Goal: Transaction & Acquisition: Purchase product/service

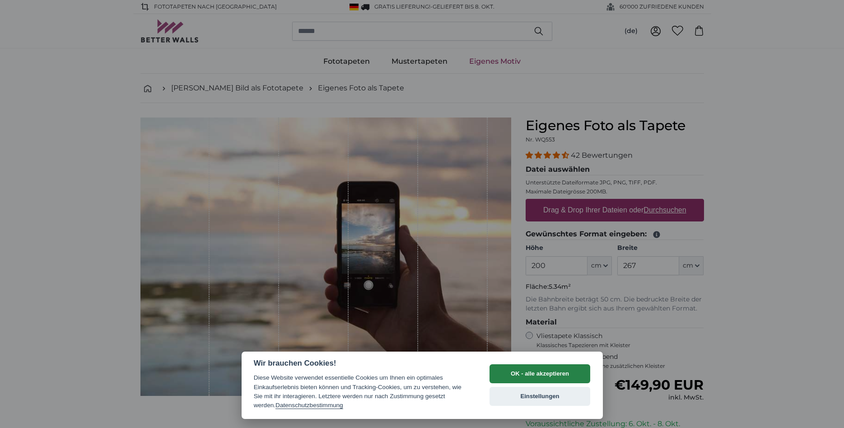
click at [549, 372] on button "OK - alle akzeptieren" at bounding box center [540, 373] width 101 height 19
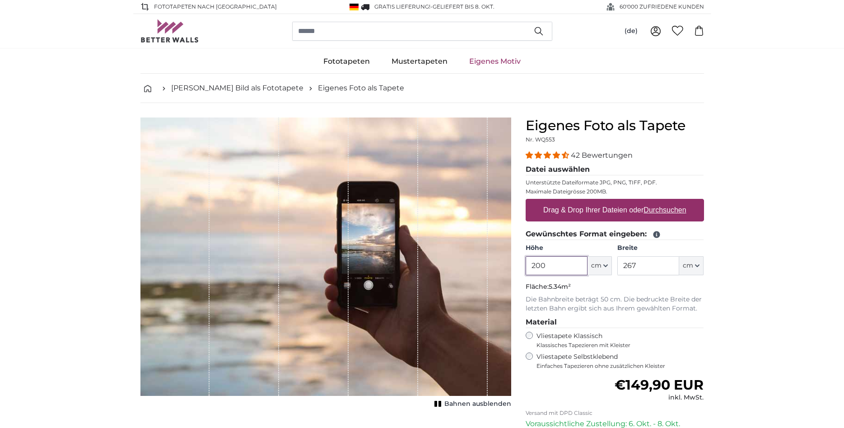
drag, startPoint x: 548, startPoint y: 259, endPoint x: 501, endPoint y: 264, distance: 47.7
click at [526, 263] on input "200" at bounding box center [557, 265] width 62 height 19
type input "300"
drag, startPoint x: 651, startPoint y: 265, endPoint x: 591, endPoint y: 267, distance: 60.1
click at [618, 267] on input "267" at bounding box center [649, 265] width 62 height 19
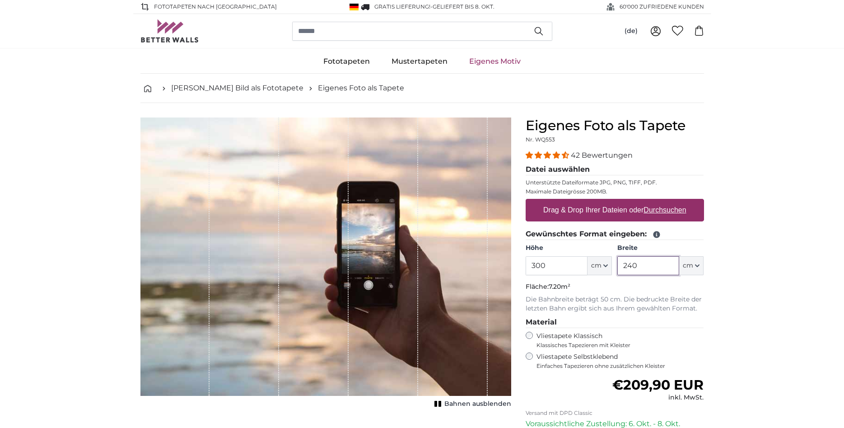
type input "240"
click at [606, 209] on label "Drag & Drop Ihrer Dateien oder Durchsuchen" at bounding box center [615, 210] width 150 height 18
click at [606, 201] on input "Drag & Drop Ihrer Dateien oder Durchsuchen" at bounding box center [615, 200] width 178 height 3
type input "**********"
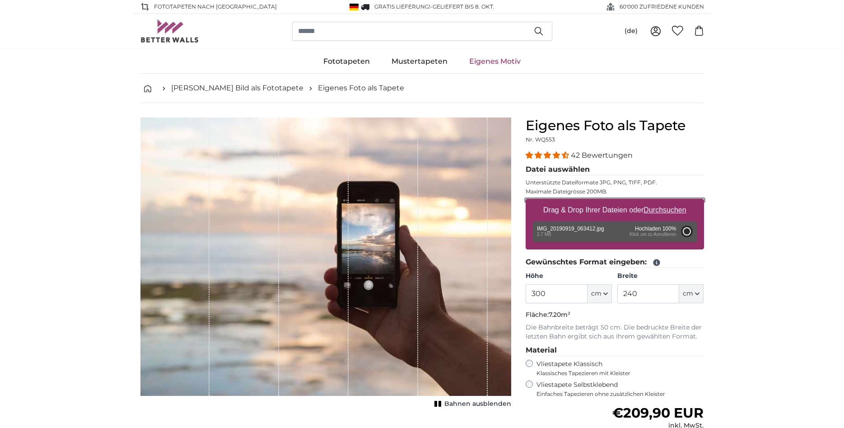
type input "200"
type input "266"
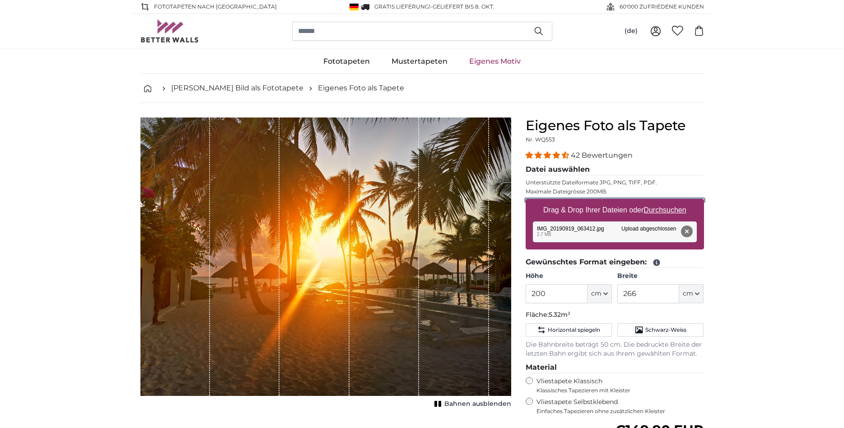
scroll to position [46, 0]
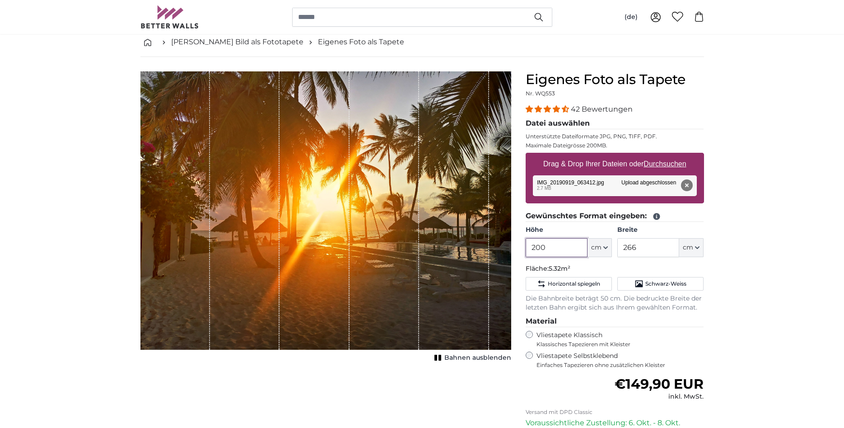
drag, startPoint x: 565, startPoint y: 245, endPoint x: 491, endPoint y: 250, distance: 74.2
click at [526, 248] on input "200" at bounding box center [557, 247] width 62 height 19
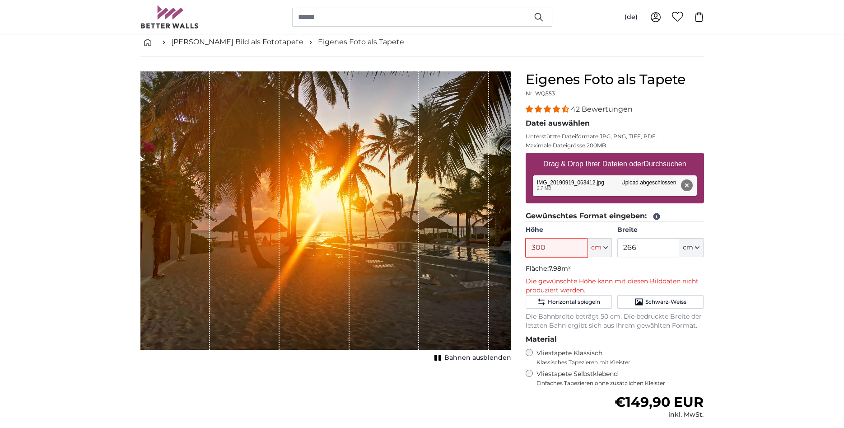
type input "300"
drag, startPoint x: 648, startPoint y: 247, endPoint x: 601, endPoint y: 248, distance: 47.4
click at [618, 248] on input "266" at bounding box center [649, 247] width 62 height 19
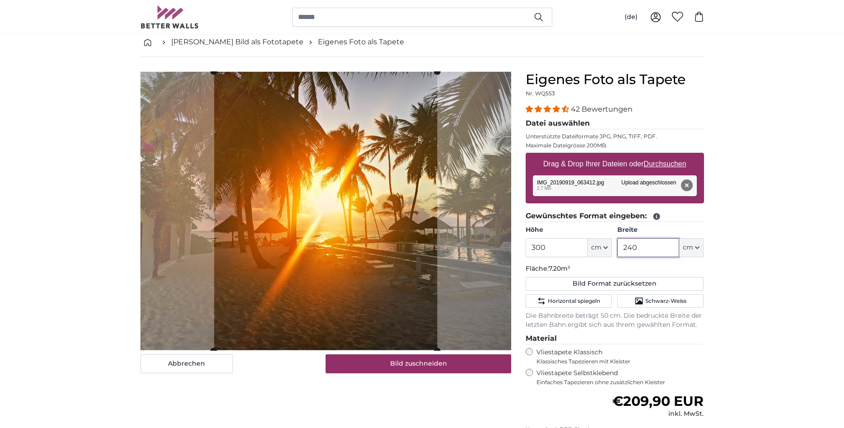
type input "240"
click at [678, 260] on fieldset "Gewünschtes Format eingeben: Höhe 300 ft cm Centimeter (cm) Inches (inch) Feet …" at bounding box center [615, 270] width 178 height 119
drag, startPoint x: 549, startPoint y: 245, endPoint x: 477, endPoint y: 245, distance: 72.3
click at [526, 245] on input "300" at bounding box center [557, 247] width 62 height 19
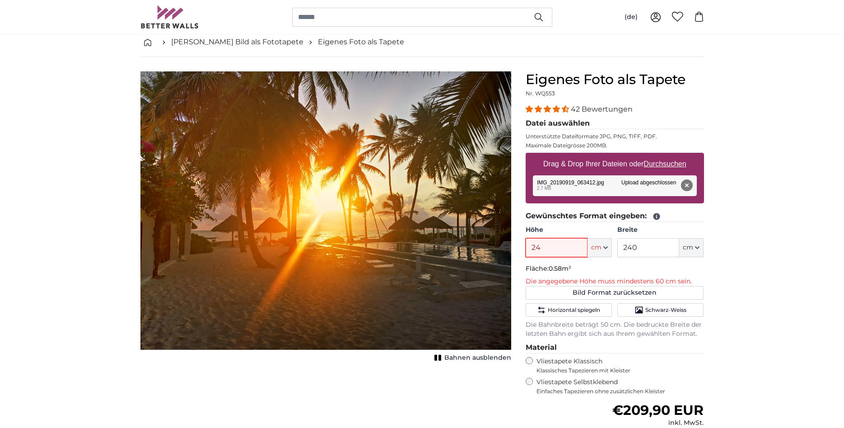
type input "240"
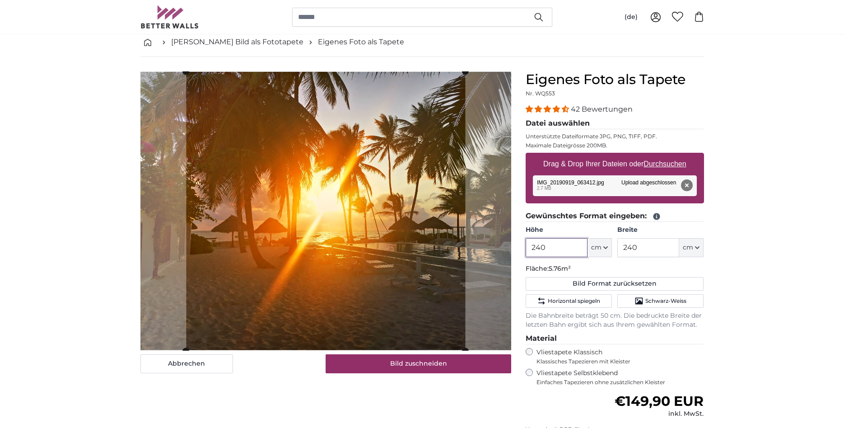
type input "240"
drag, startPoint x: 650, startPoint y: 252, endPoint x: 599, endPoint y: 250, distance: 50.6
click at [618, 250] on input "240" at bounding box center [649, 247] width 62 height 19
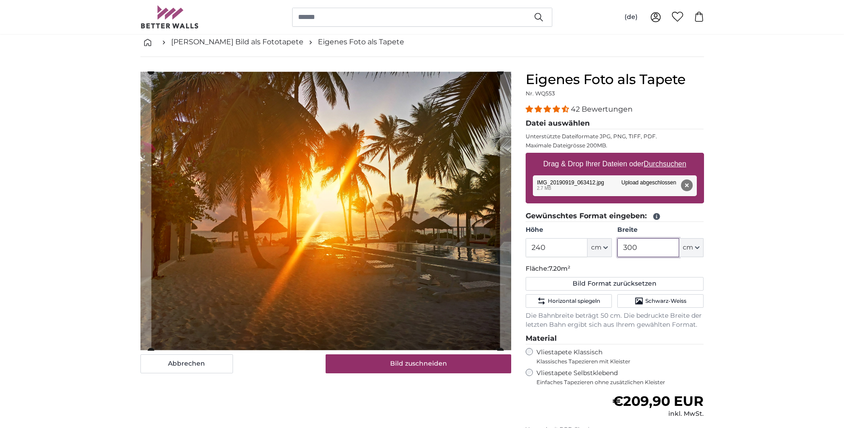
scroll to position [92, 0]
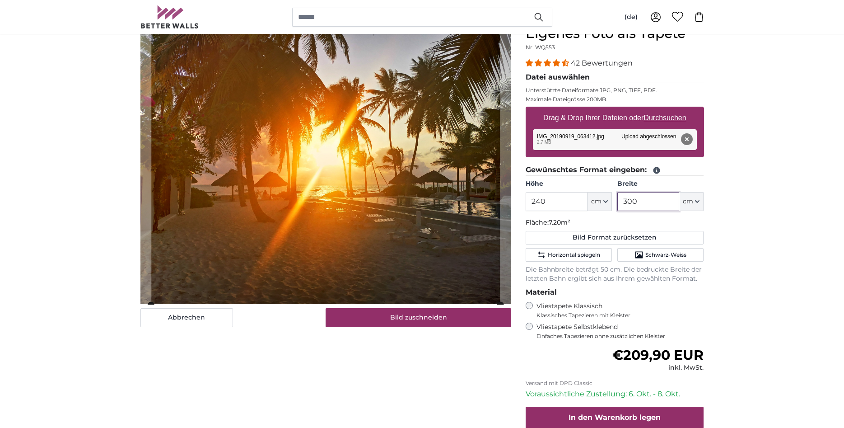
type input "300"
click at [529, 301] on fieldset "Material Vliestapete Klassisch Klassisches Tapezieren mit Kleister Vliestapete …" at bounding box center [615, 313] width 178 height 53
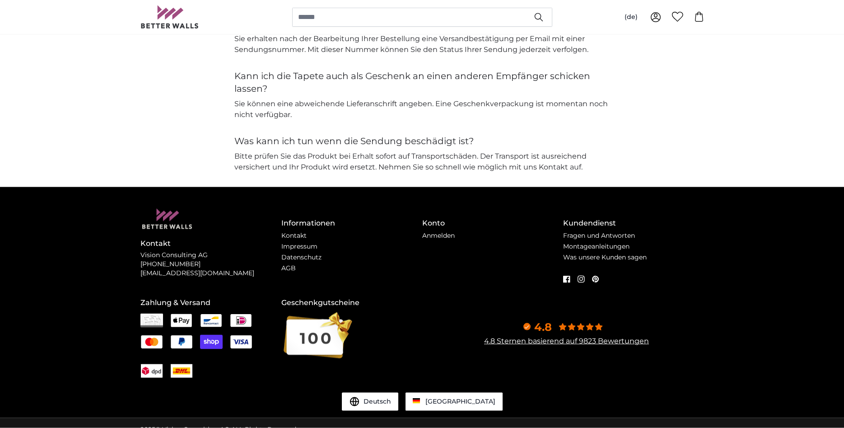
scroll to position [2202, 0]
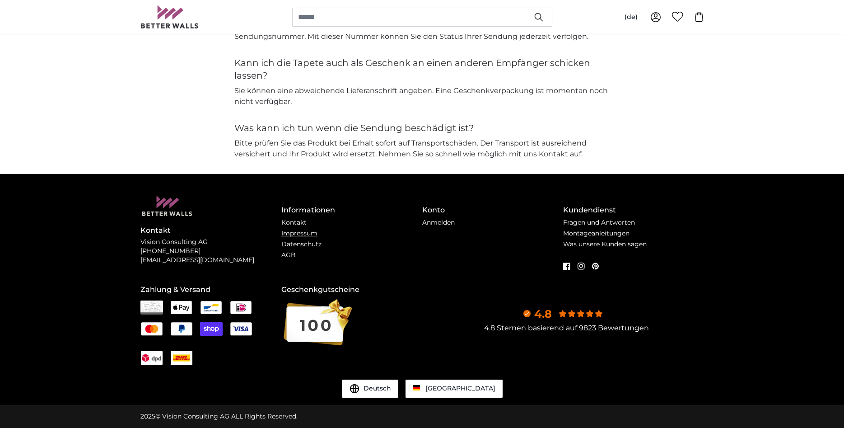
click at [311, 232] on link "Impressum" at bounding box center [299, 233] width 36 height 8
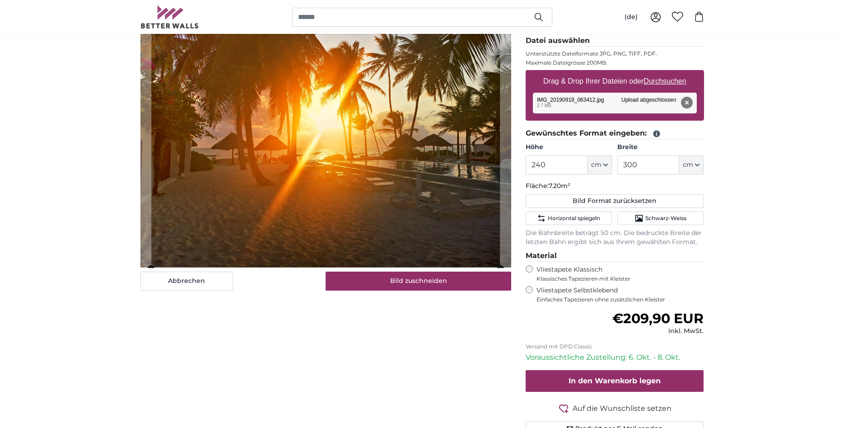
scroll to position [0, 0]
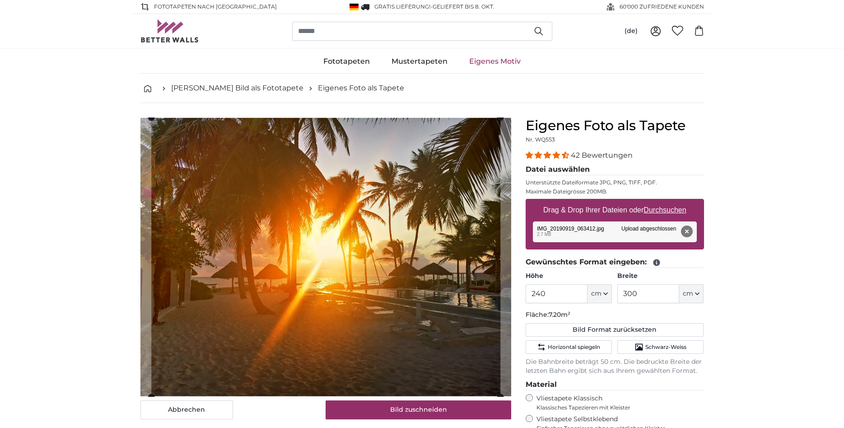
click at [0, 0] on slot at bounding box center [0, 0] width 0 height 0
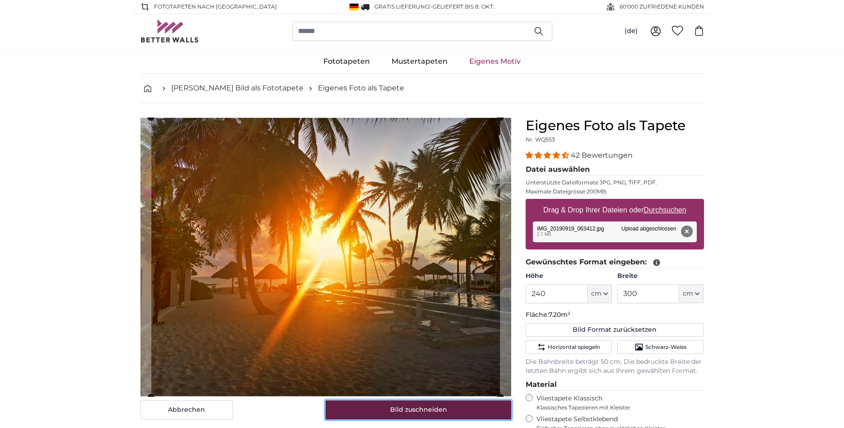
click at [414, 412] on button "Bild zuschneiden" at bounding box center [419, 409] width 186 height 19
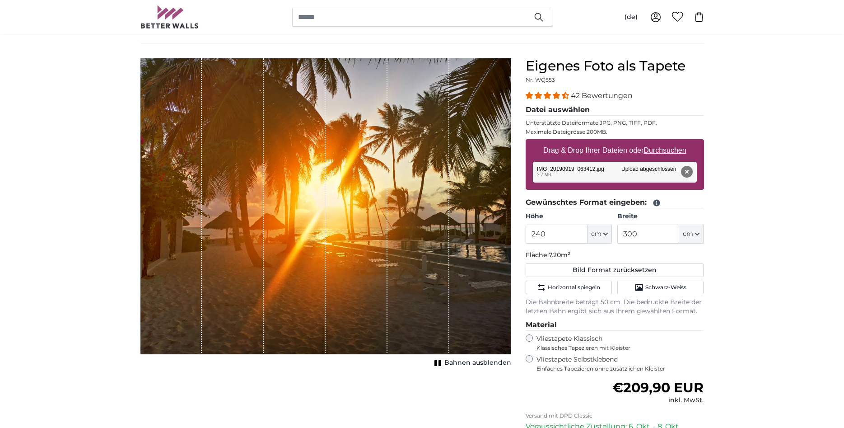
scroll to position [46, 0]
